Goal: Task Accomplishment & Management: Complete application form

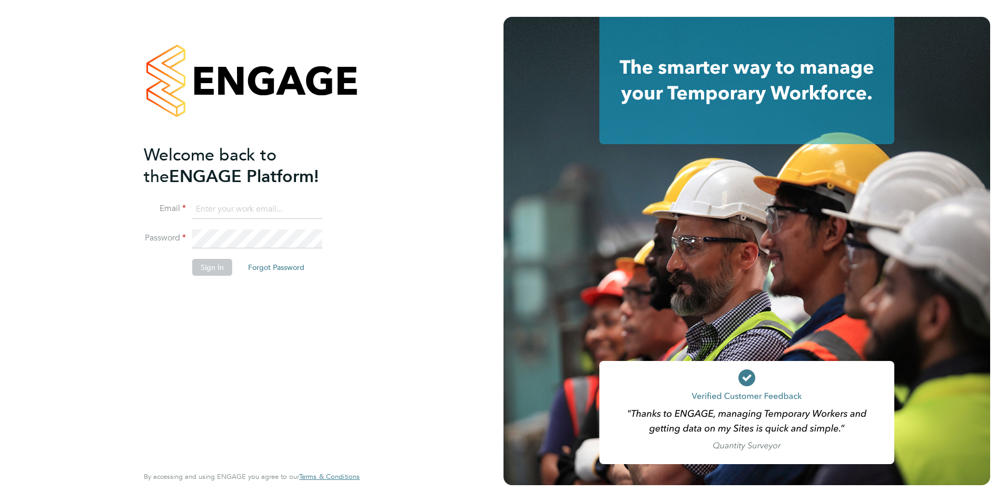
type input "nicola.lawrence@tfrecruitment.co.uk"
drag, startPoint x: 223, startPoint y: 268, endPoint x: 209, endPoint y: 268, distance: 13.7
click at [213, 268] on button "Sign In" at bounding box center [212, 267] width 40 height 17
click at [209, 268] on div "Sorry, we are having problems connecting to our services." at bounding box center [252, 251] width 504 height 502
